Goal: Information Seeking & Learning: Learn about a topic

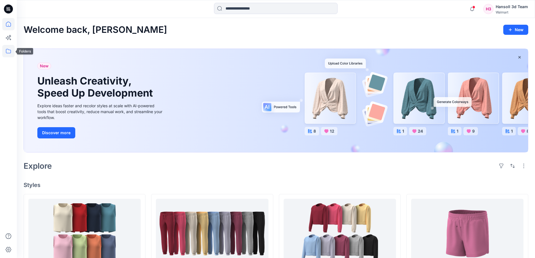
click at [8, 50] on icon at bounding box center [8, 51] width 12 height 12
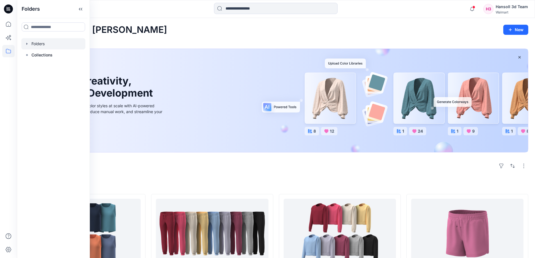
click at [37, 45] on div at bounding box center [53, 43] width 64 height 11
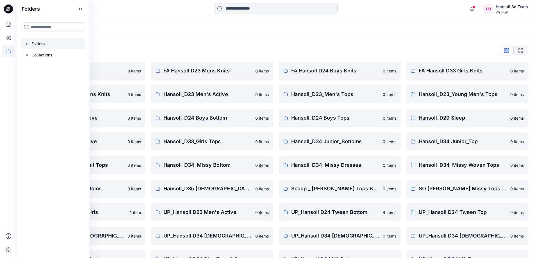
click at [193, 42] on div "Folders List EcoShot Hansoll 0 items FA Hansoll D34 Womens Knits 0 items Hansol…" at bounding box center [276, 192] width 518 height 307
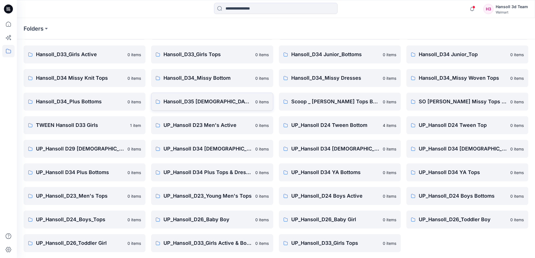
scroll to position [88, 0]
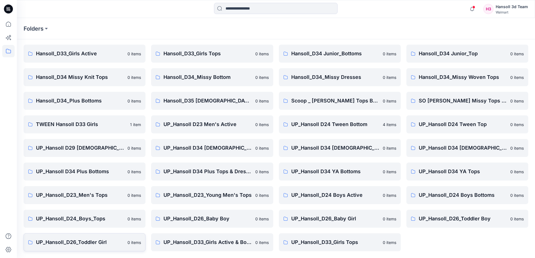
click at [86, 235] on link "UP_Hansoll_D26_Toddler Girl [DEMOGRAPHIC_DATA] items" at bounding box center [85, 242] width 122 height 18
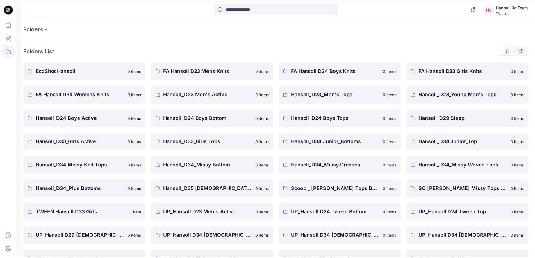
scroll to position [88, 0]
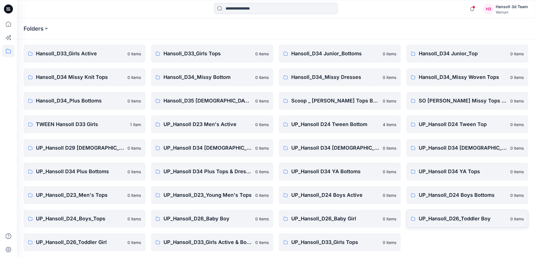
click at [444, 221] on p "UP_Hansoll_D26_Toddler Boy" at bounding box center [463, 219] width 88 height 8
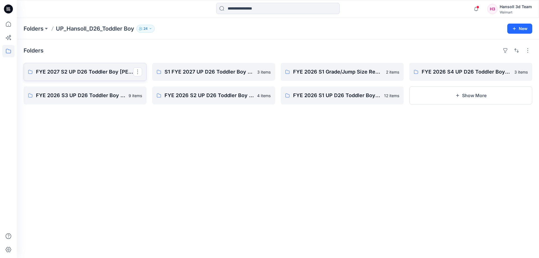
click at [85, 72] on p "FYE 2027 S2 UP D26 Toddler Boy [PERSON_NAME]" at bounding box center [84, 72] width 97 height 8
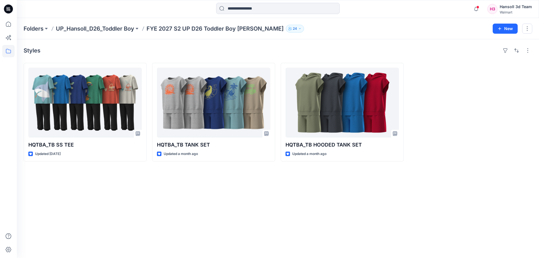
click at [100, 215] on div "Styles HQTBA_TB SS TEE Updated [DATE] HQTBA_TB TANK SET Updated a month ago HQT…" at bounding box center [278, 148] width 523 height 219
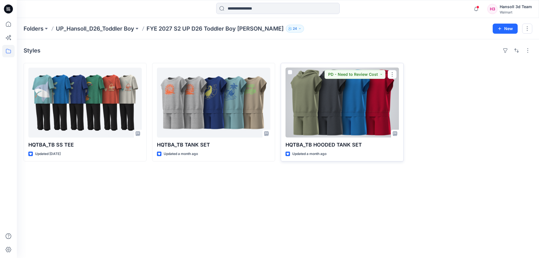
click at [298, 140] on div "HQTBA_TB HOODED TANK SET Updated a month ago PD - Need to Review Cost" at bounding box center [342, 112] width 123 height 99
click at [299, 144] on p "HQTBA_TB HOODED TANK SET" at bounding box center [342, 145] width 113 height 8
click at [305, 132] on div at bounding box center [342, 103] width 113 height 70
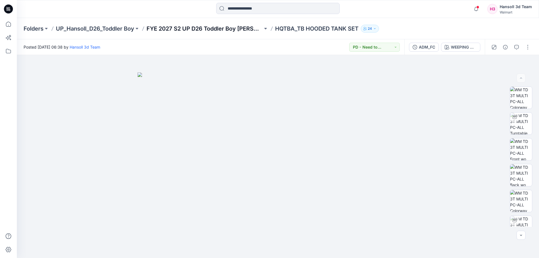
click at [218, 25] on p "FYE 2027 S2 UP D26 Toddler Boy [PERSON_NAME]" at bounding box center [205, 29] width 116 height 8
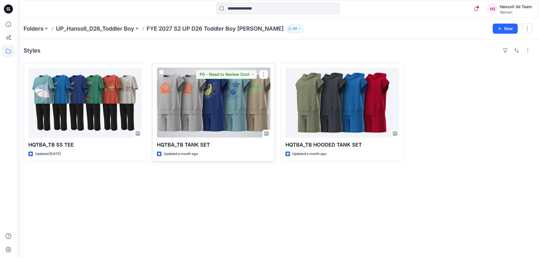
click at [196, 122] on div at bounding box center [213, 103] width 113 height 70
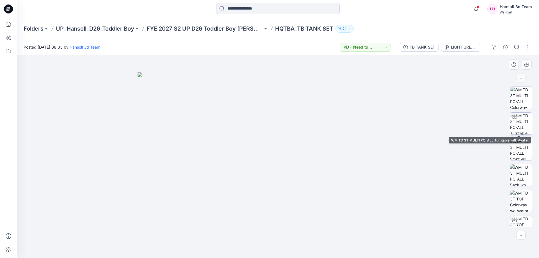
click at [515, 126] on img at bounding box center [521, 124] width 22 height 22
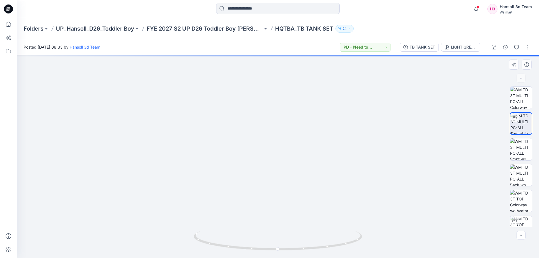
drag, startPoint x: 266, startPoint y: 96, endPoint x: 271, endPoint y: 163, distance: 67.6
click at [271, 163] on img at bounding box center [277, 130] width 445 height 255
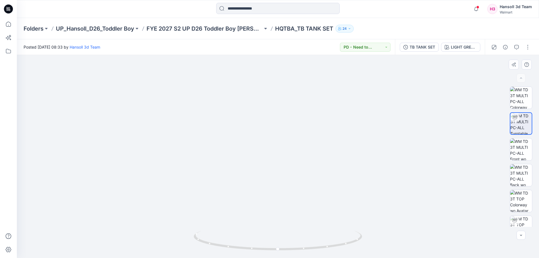
drag, startPoint x: 260, startPoint y: 174, endPoint x: 251, endPoint y: 99, distance: 76.2
click at [251, 99] on img at bounding box center [278, 97] width 407 height 323
drag, startPoint x: 251, startPoint y: 111, endPoint x: 254, endPoint y: 194, distance: 83.2
click at [254, 194] on img at bounding box center [278, 156] width 297 height 203
